Goal: Transaction & Acquisition: Subscribe to service/newsletter

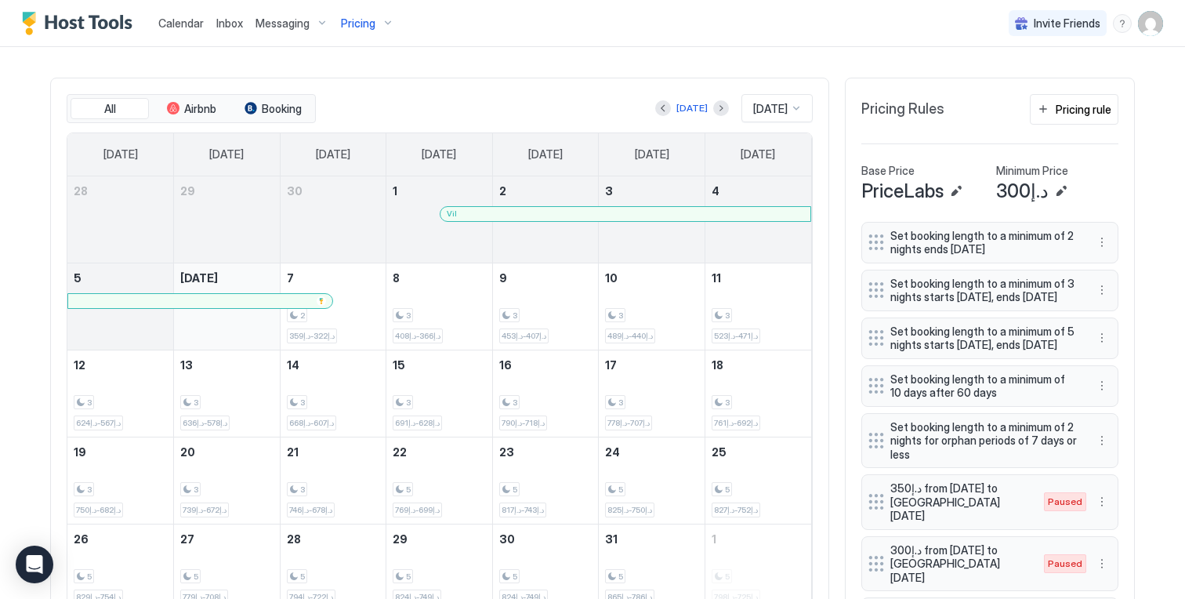
scroll to position [207, 0]
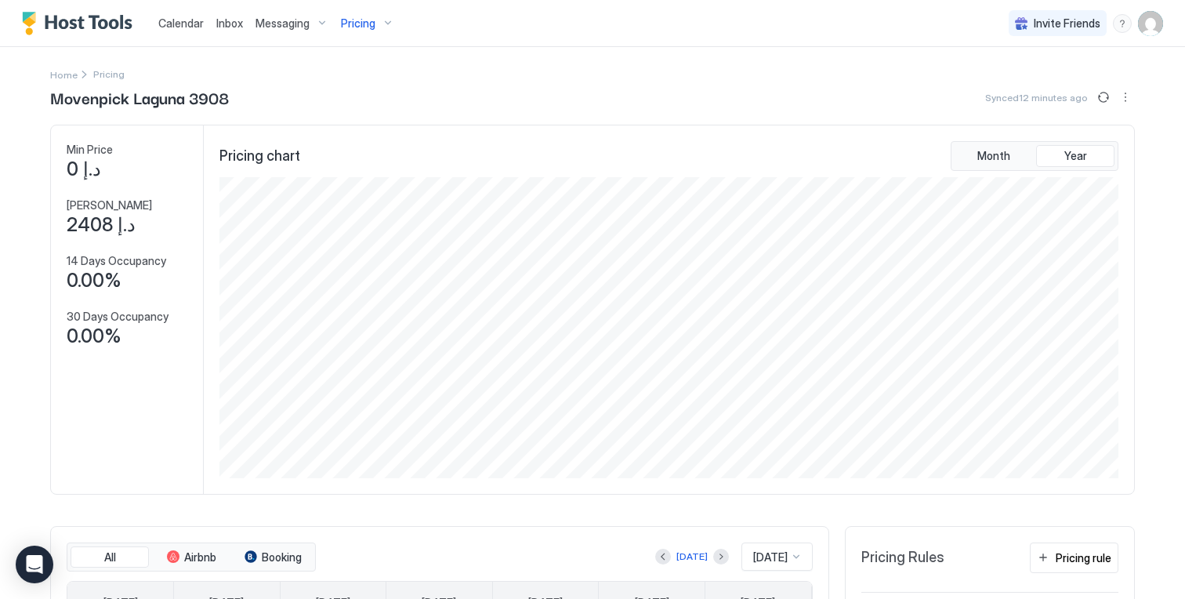
click at [367, 25] on span "Pricing" at bounding box center [358, 23] width 34 height 14
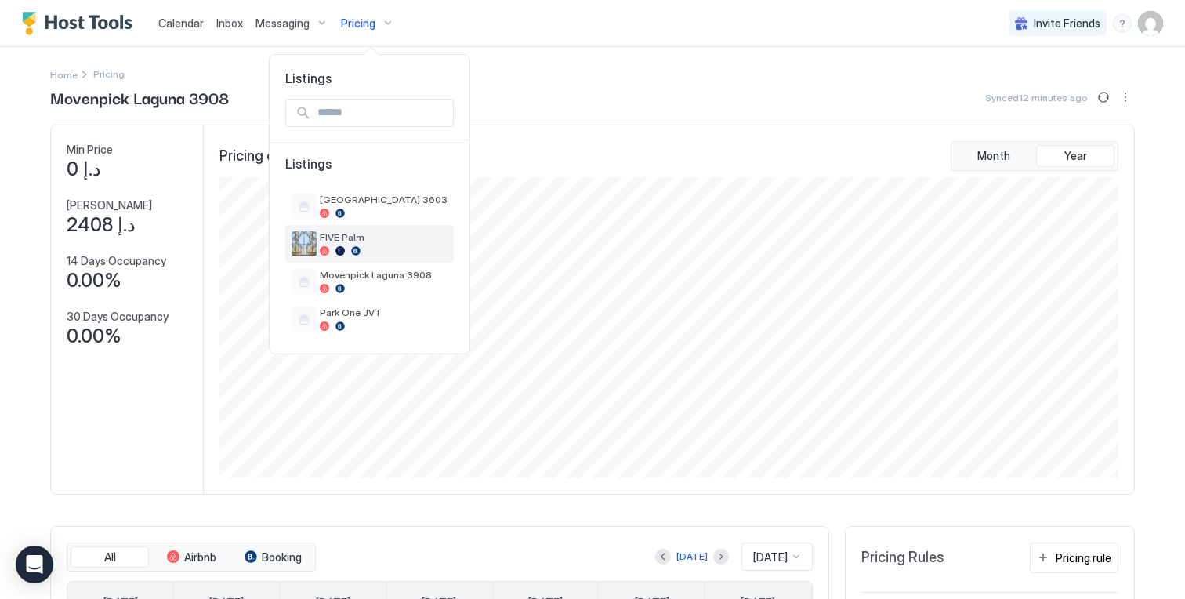
click at [354, 241] on span "FIVE Palm" at bounding box center [384, 237] width 128 height 12
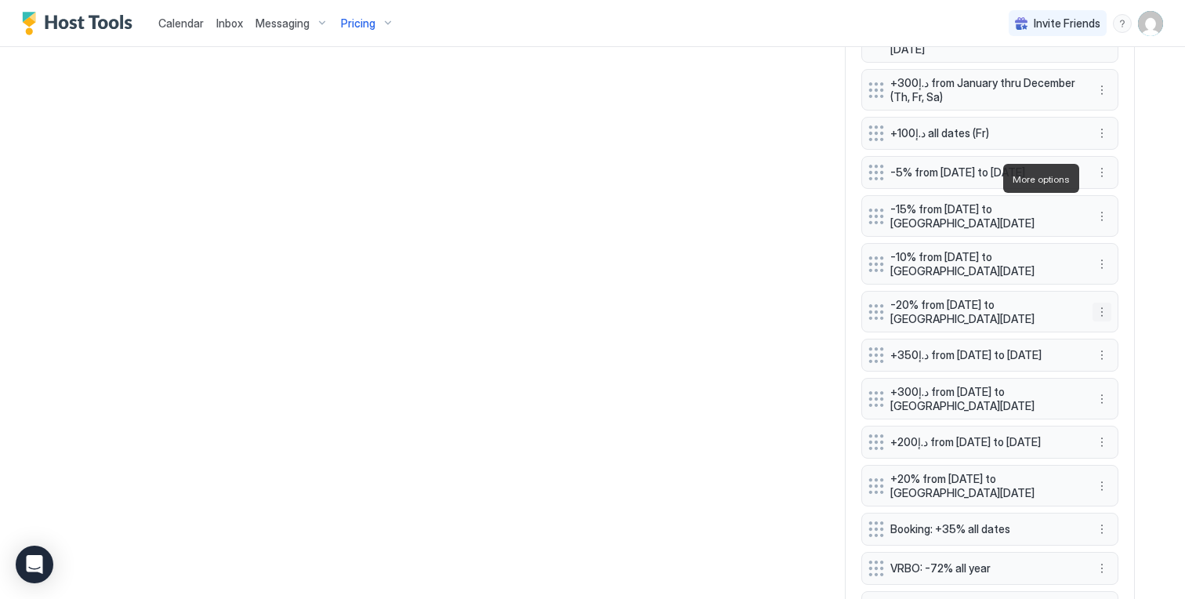
scroll to position [1481, 0]
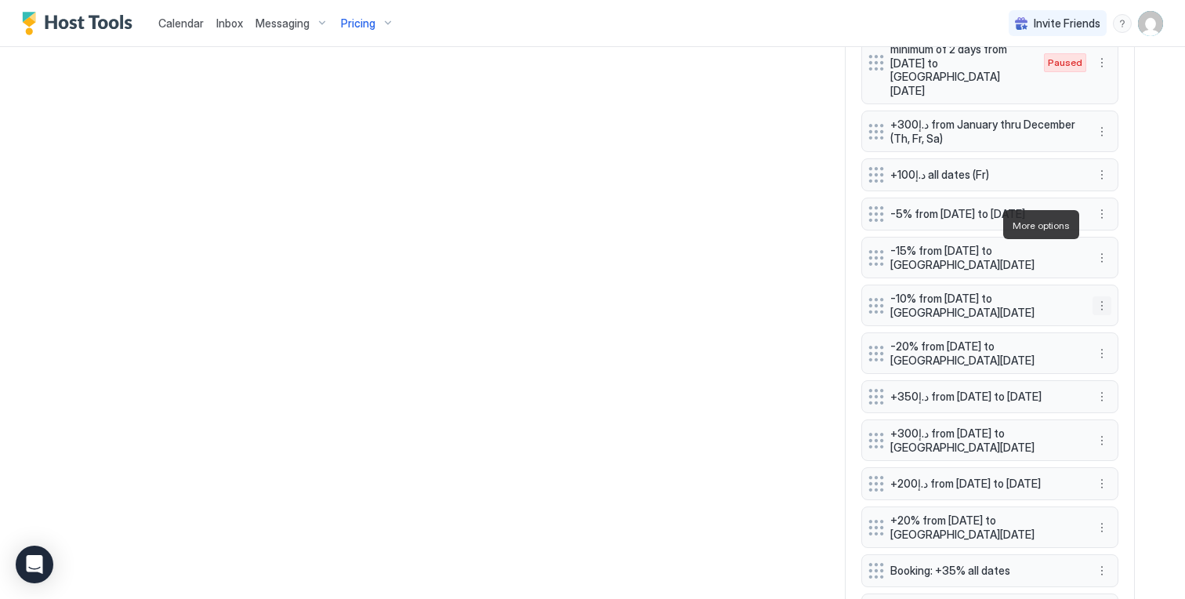
click at [1093, 296] on button "More options" at bounding box center [1102, 305] width 19 height 19
click at [1110, 247] on div "Edit" at bounding box center [1111, 247] width 34 height 12
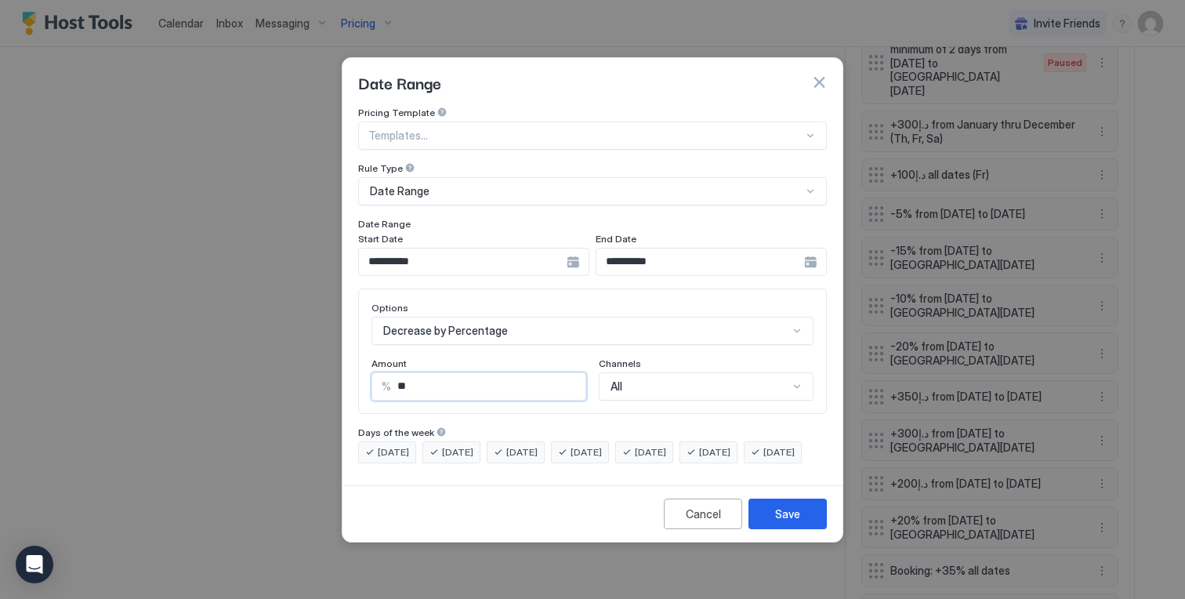
click at [483, 373] on input "**" at bounding box center [488, 386] width 194 height 27
type input "**"
click at [752, 511] on div "Cancel Save" at bounding box center [593, 513] width 500 height 56
click at [781, 522] on div "Save" at bounding box center [787, 514] width 25 height 16
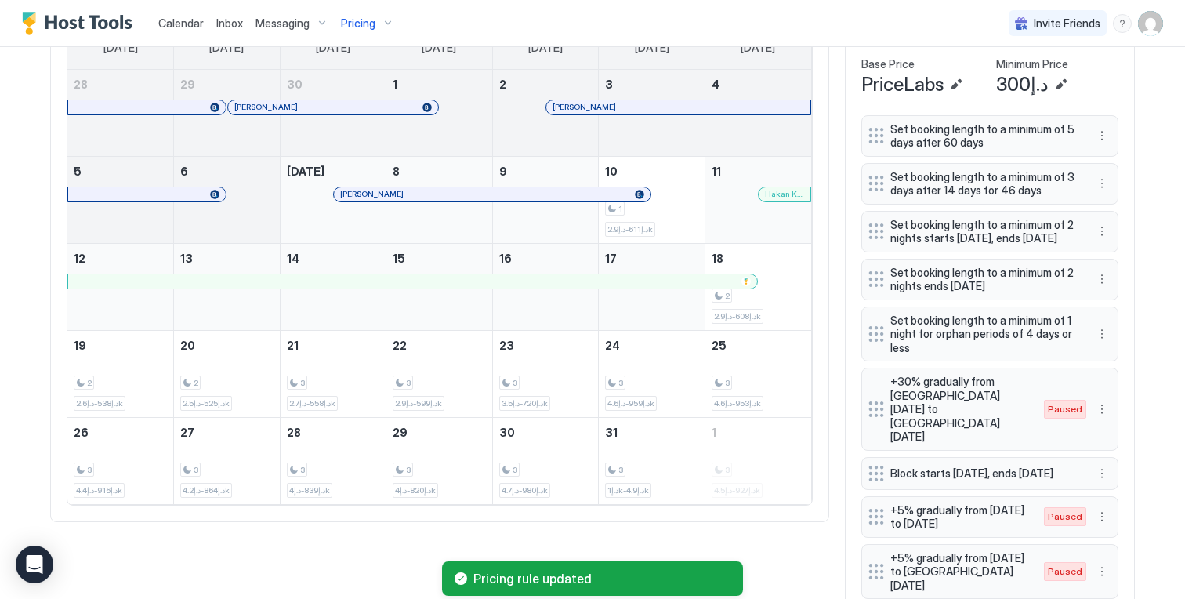
scroll to position [321, 0]
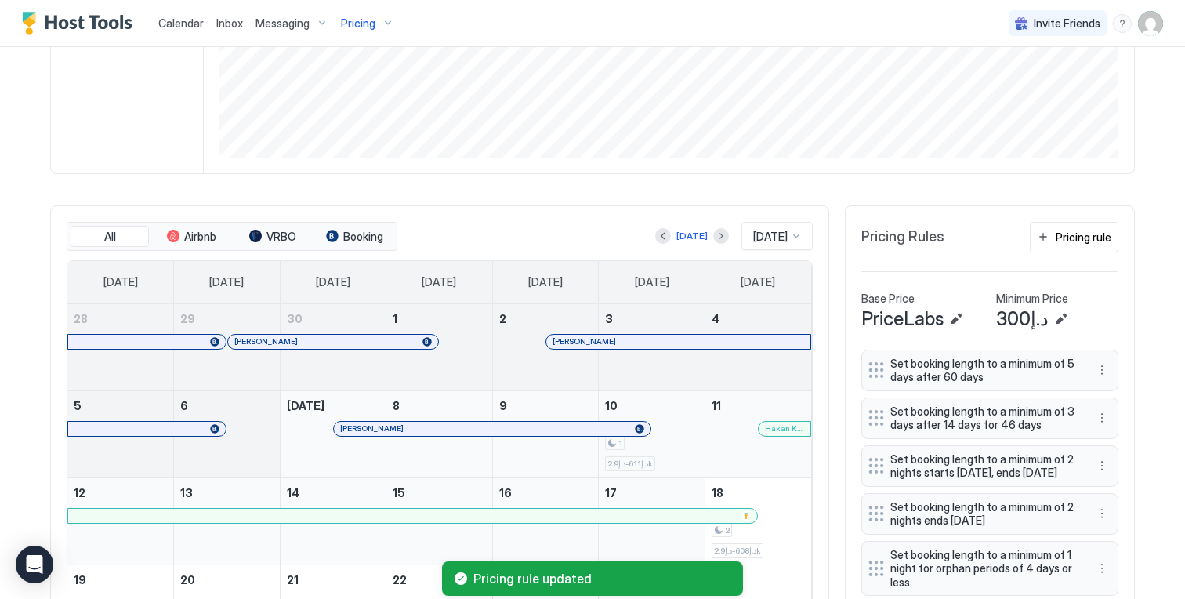
click at [651, 422] on div "1 د.إ611-د.إ2.9k" at bounding box center [651, 434] width 93 height 74
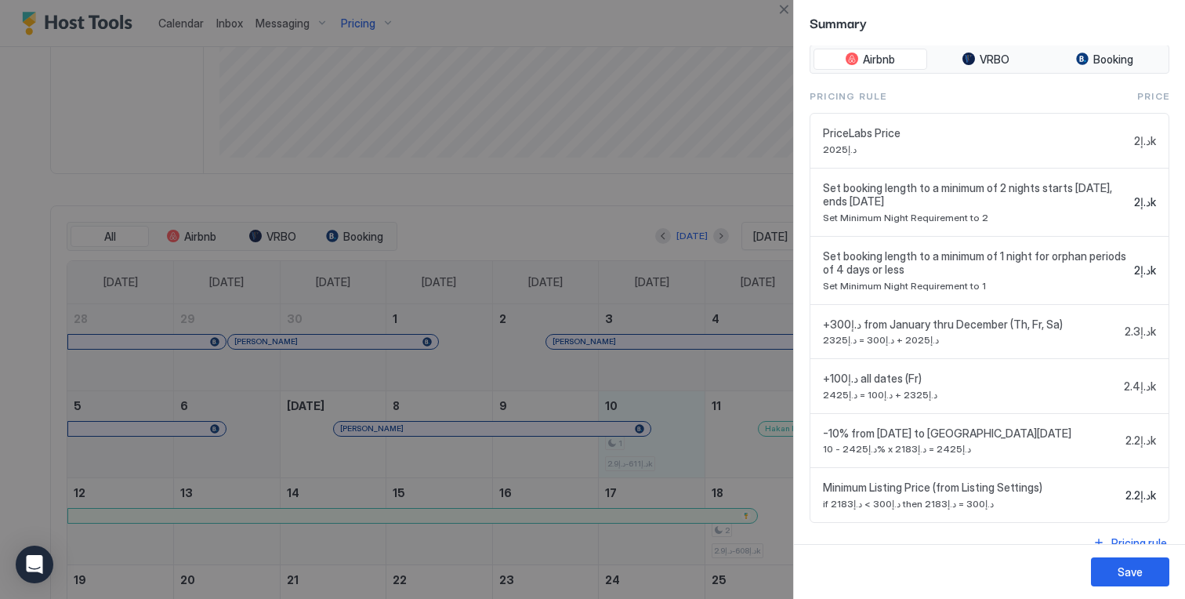
scroll to position [507, 0]
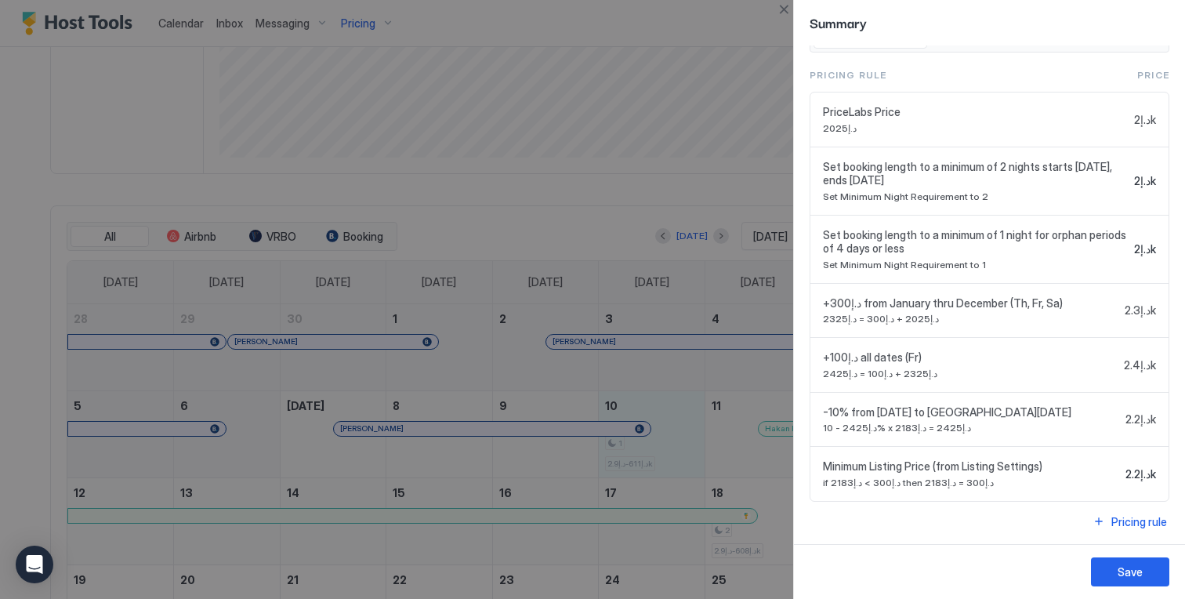
click at [716, 193] on div at bounding box center [592, 299] width 1185 height 599
click at [785, 13] on button "Close" at bounding box center [783, 9] width 19 height 19
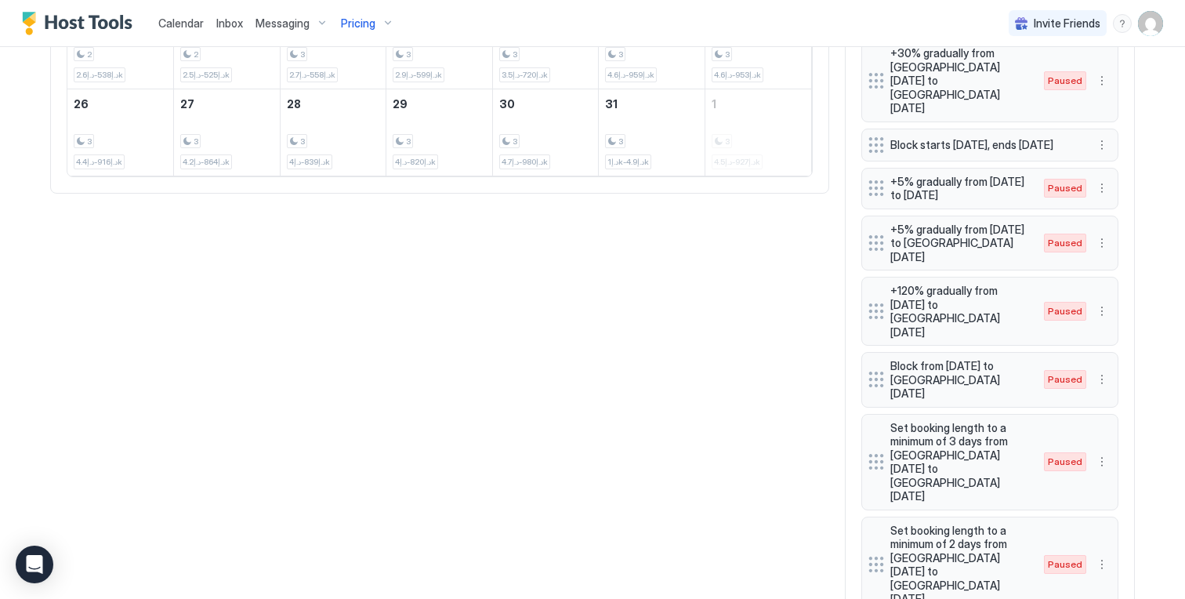
scroll to position [577, 0]
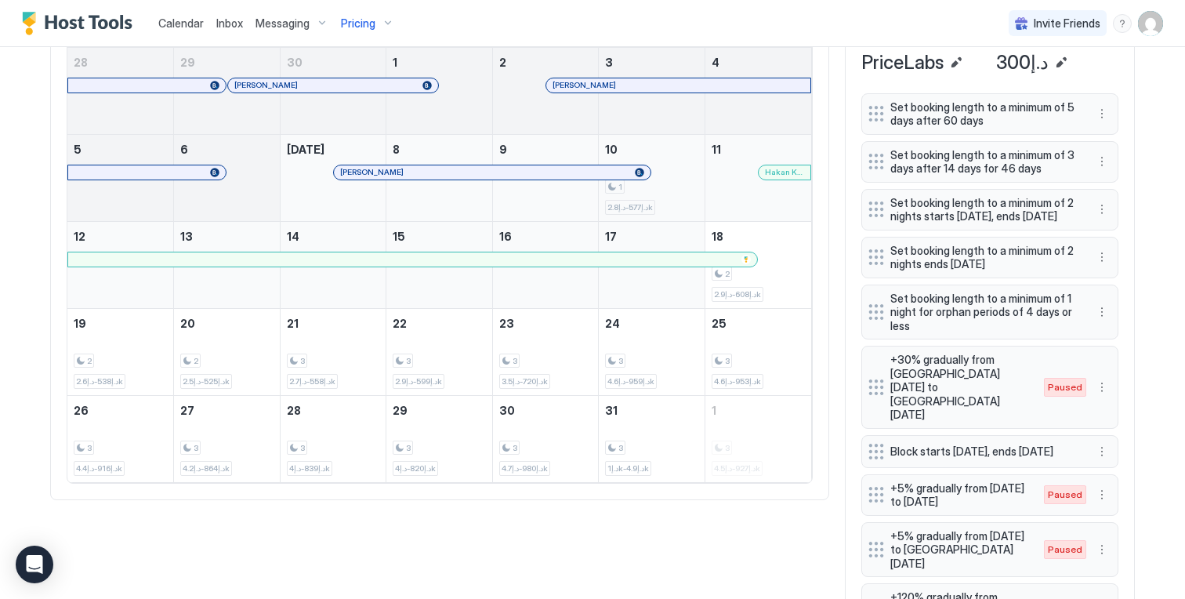
click at [686, 162] on div "1 د.إ577-د.إ2.8k" at bounding box center [651, 178] width 93 height 74
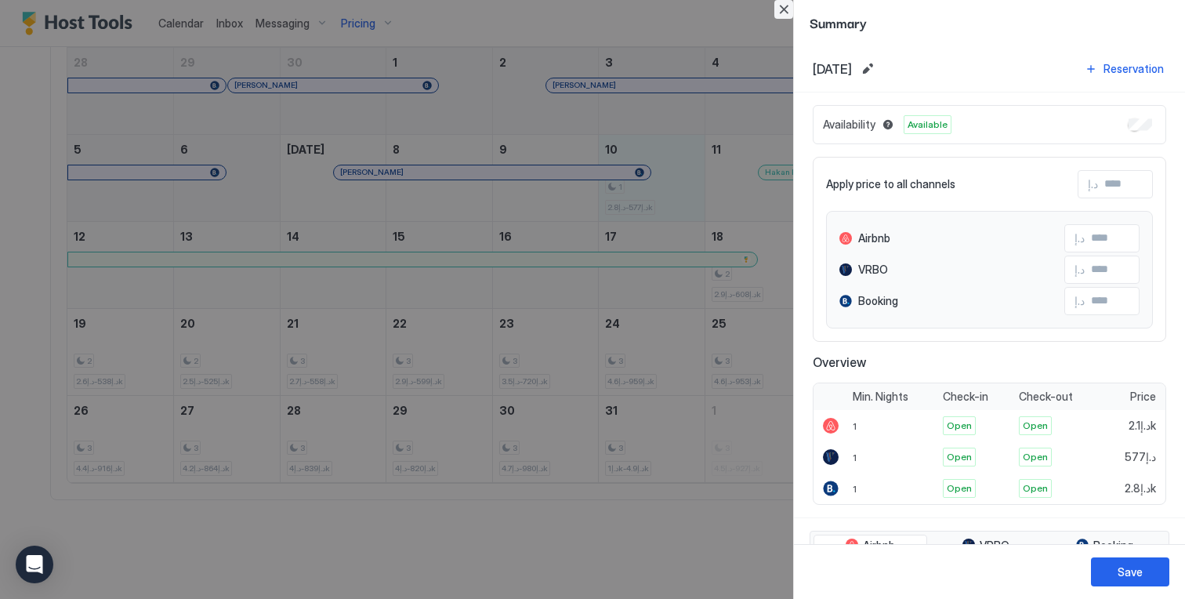
click at [777, 9] on button "Close" at bounding box center [783, 9] width 19 height 19
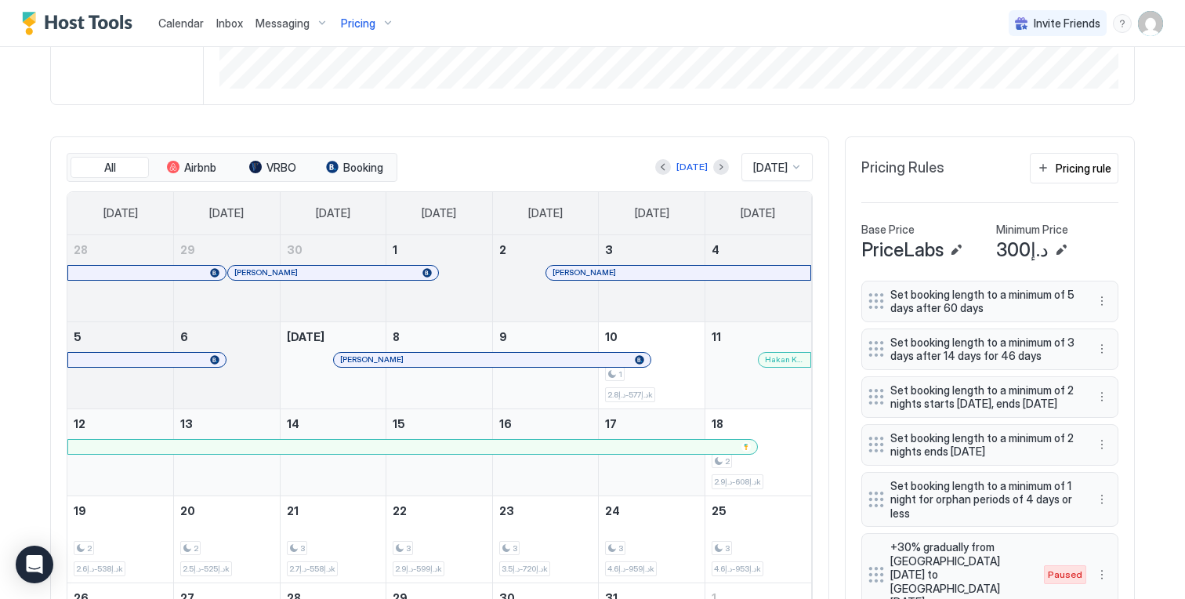
scroll to position [415, 0]
